Goal: Navigation & Orientation: Find specific page/section

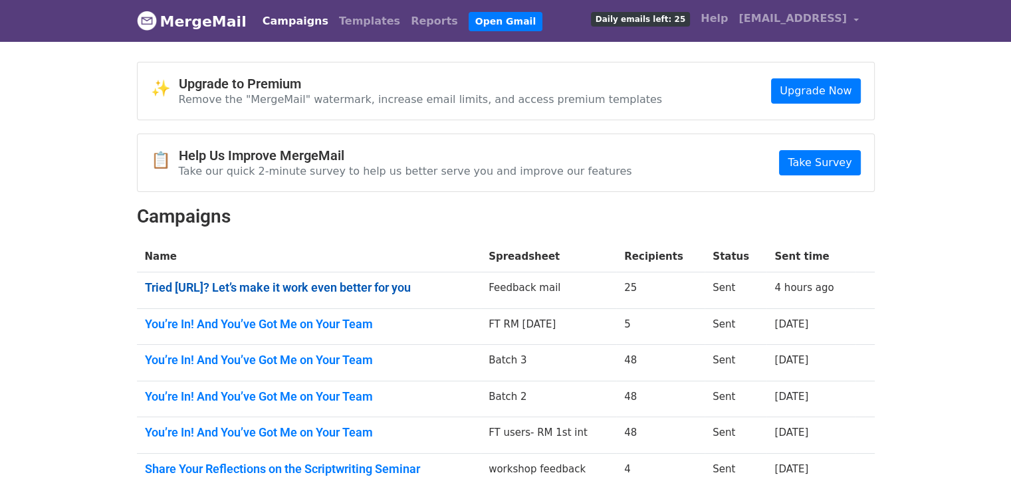
click at [201, 287] on link "Tried mnf.ai? Let’s make it work even better for you" at bounding box center [309, 288] width 328 height 15
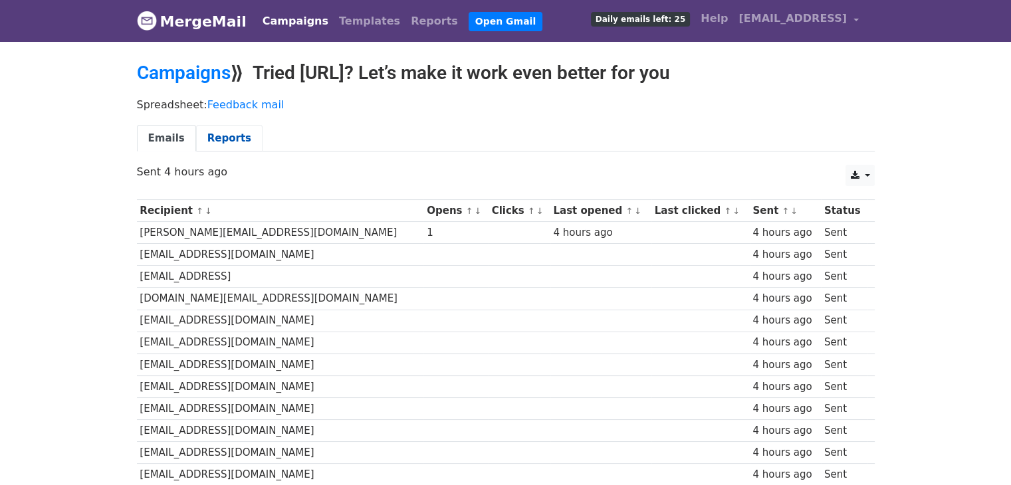
click at [239, 136] on link "Reports" at bounding box center [229, 138] width 66 height 27
